Goal: Navigation & Orientation: Understand site structure

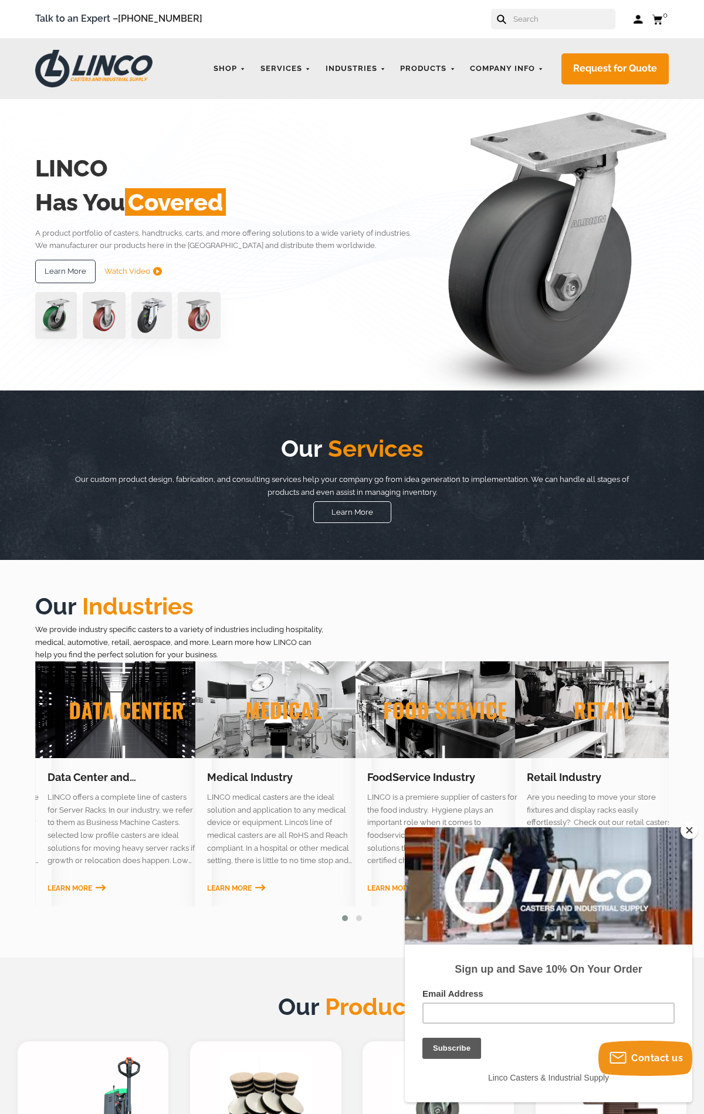
scroll to position [1222, 0]
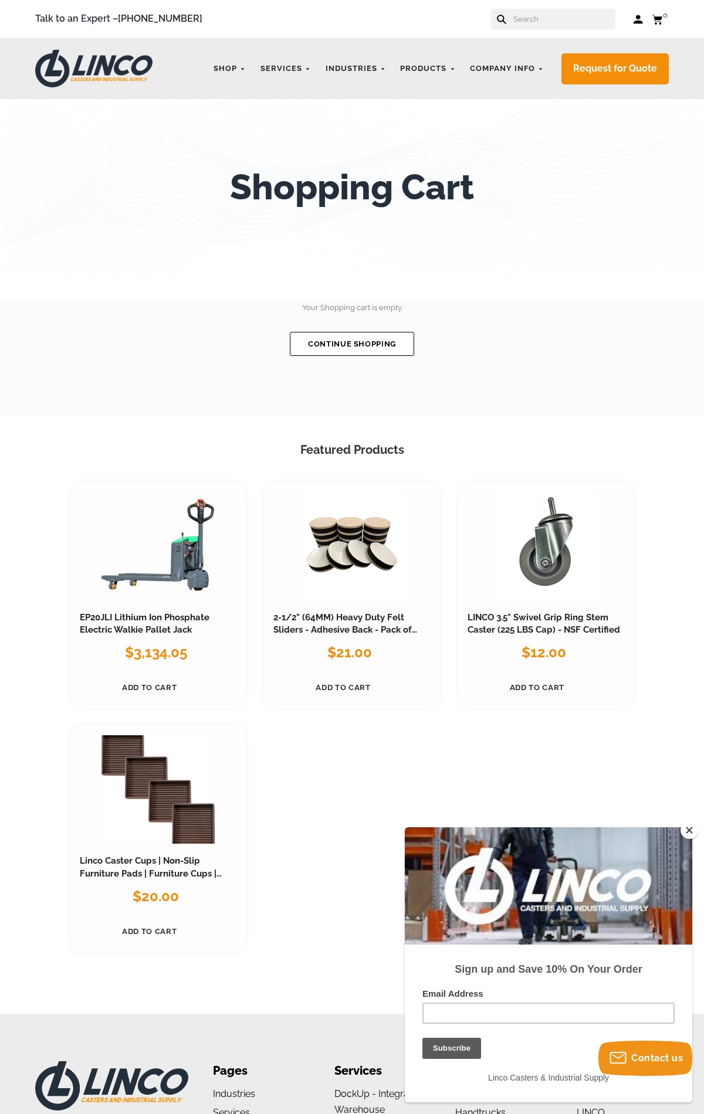
scroll to position [311, 0]
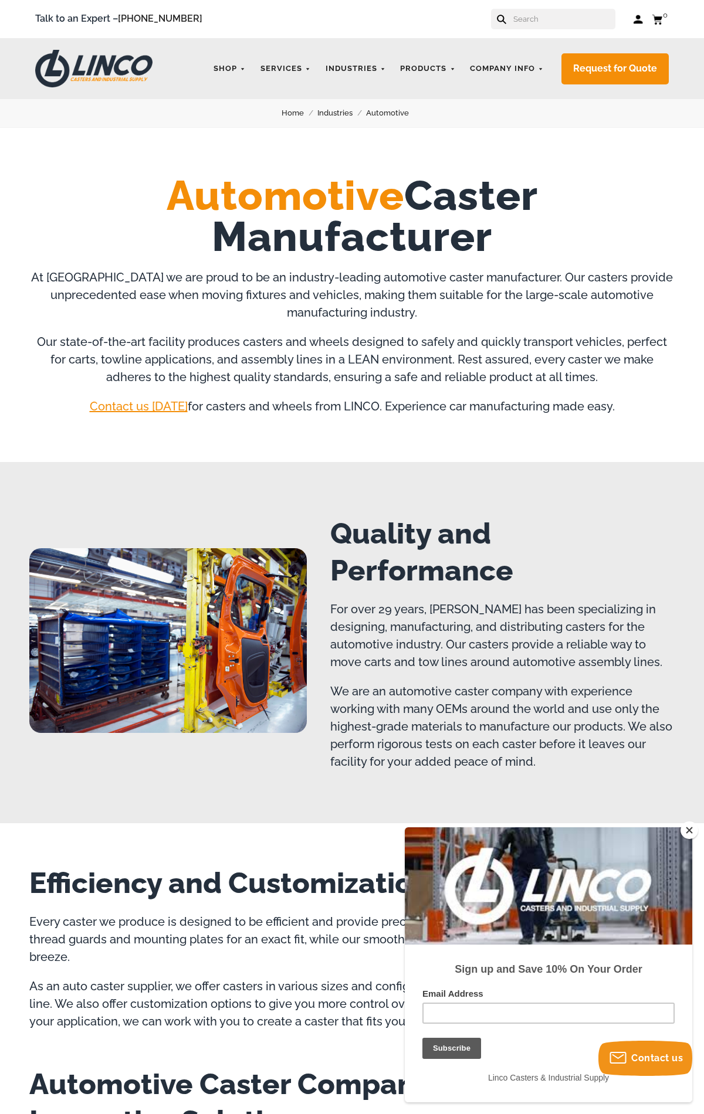
scroll to position [1386, 0]
